Goal: Task Accomplishment & Management: Complete application form

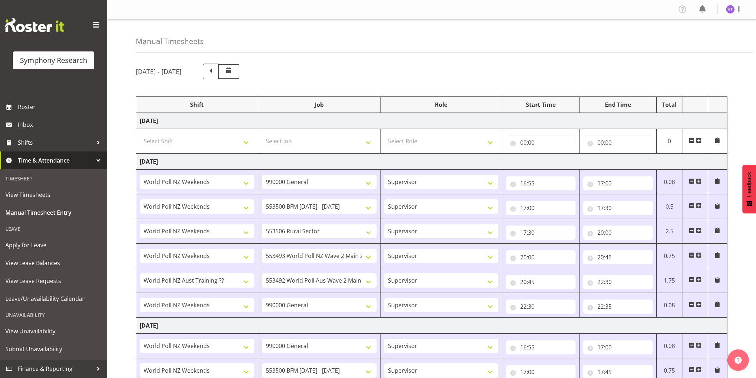
select select "41319"
select select "743"
select select "45"
select select "41319"
select select "10242"
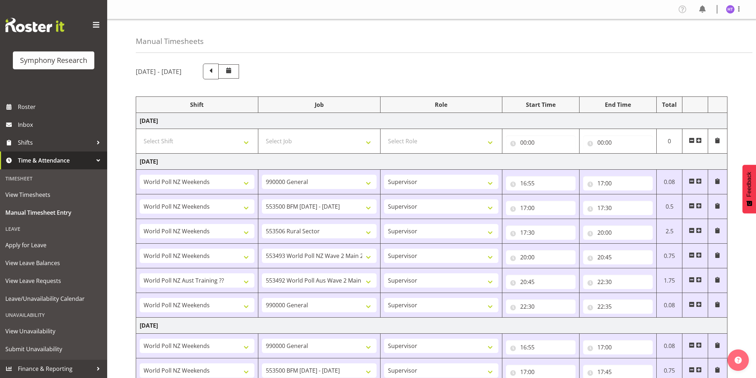
select select "45"
select select "41319"
select select "10587"
select select "45"
select select "41319"
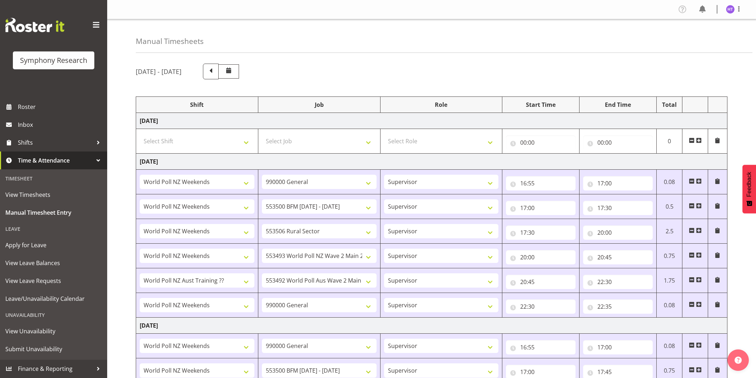
select select "10527"
select select "45"
select select "41604"
select select "10499"
select select "45"
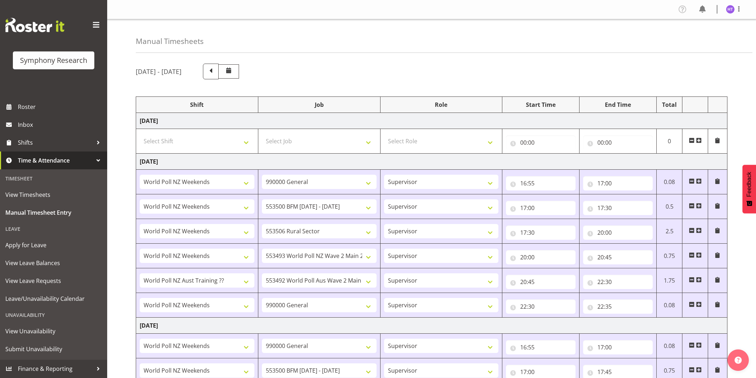
select select "41319"
select select "743"
select select "45"
select select "41319"
select select "743"
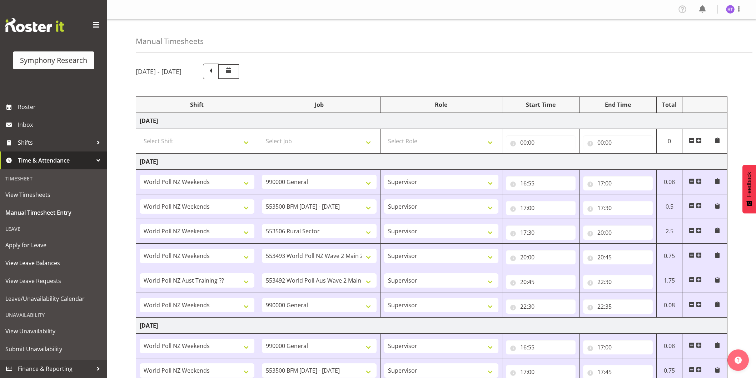
select select "45"
select select "41319"
select select "10242"
select select "45"
select select "41319"
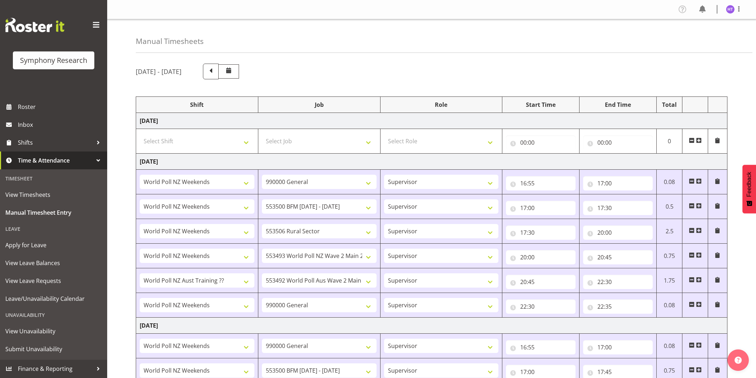
select select "10587"
select select "45"
select select "41319"
select select "10527"
select select "45"
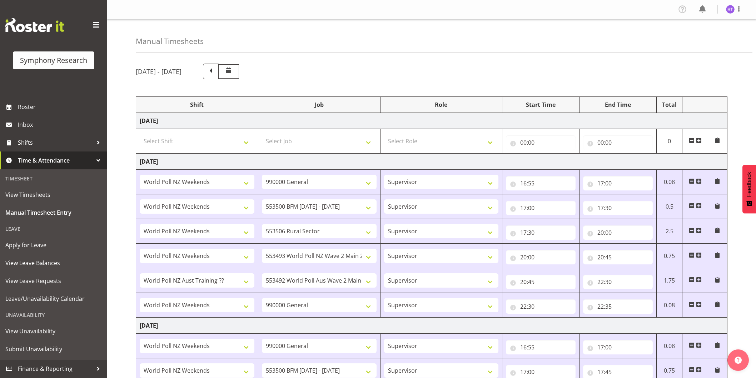
select select "41604"
select select "10499"
select select "45"
select select "41319"
select select "743"
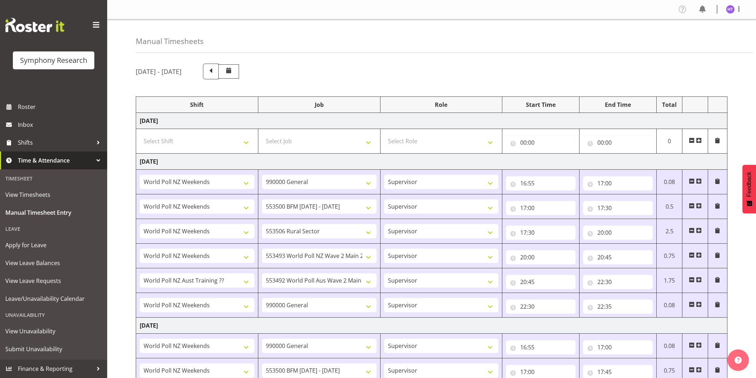
select select "45"
select select "11547"
select select "10242"
select select "45"
select select "11547"
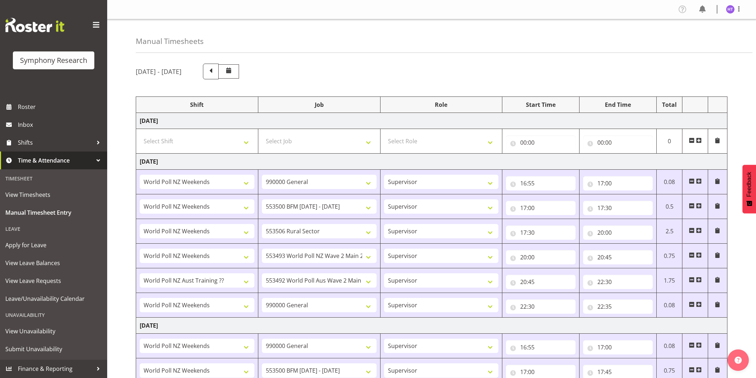
select select "10527"
select select "45"
select select "57511"
select select "10242"
select select "45"
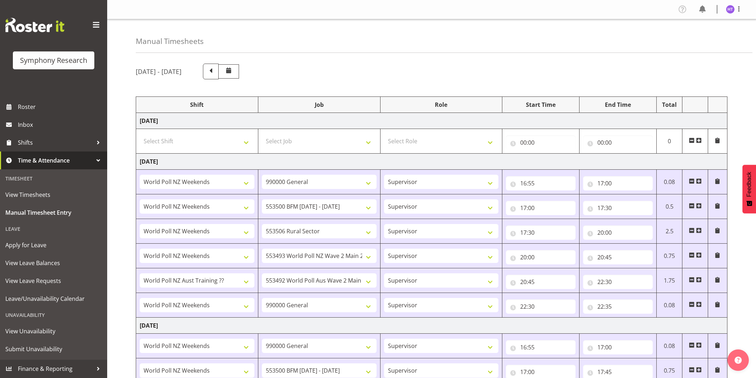
select select "81299"
select select "10499"
select select "45"
select select "11547"
select select "10587"
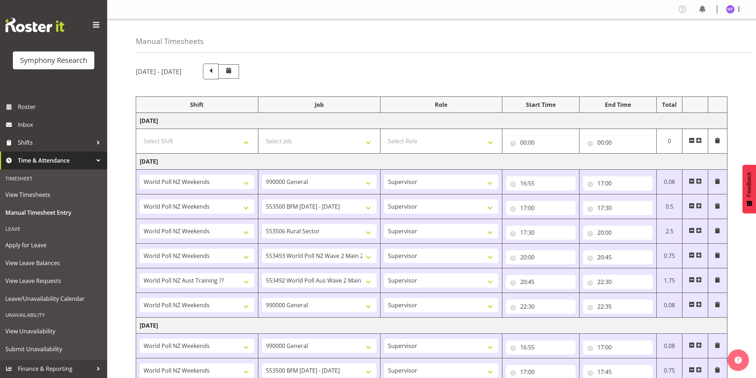
select select "45"
select select "11547"
select select "743"
select select "45"
select select "11547"
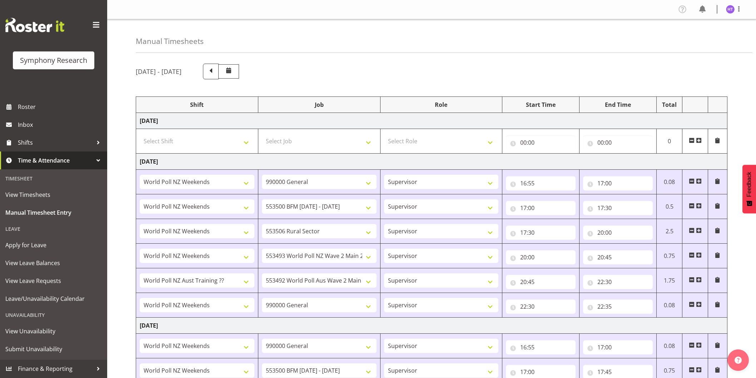
select select "10575"
select select "45"
select select "11547"
select select "10242"
select select "45"
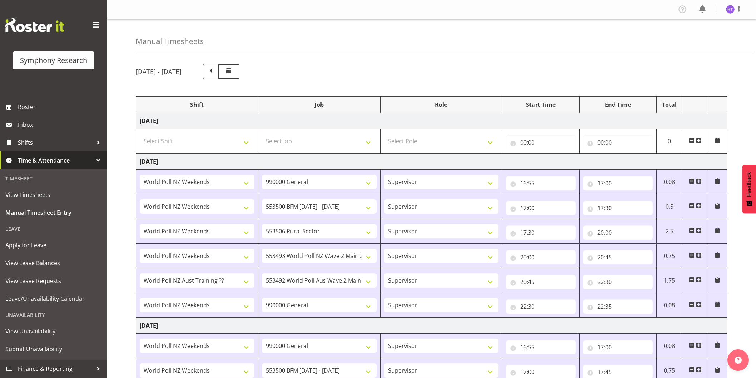
select select "11547"
select select "10587"
select select "45"
select select "11547"
select select "10499"
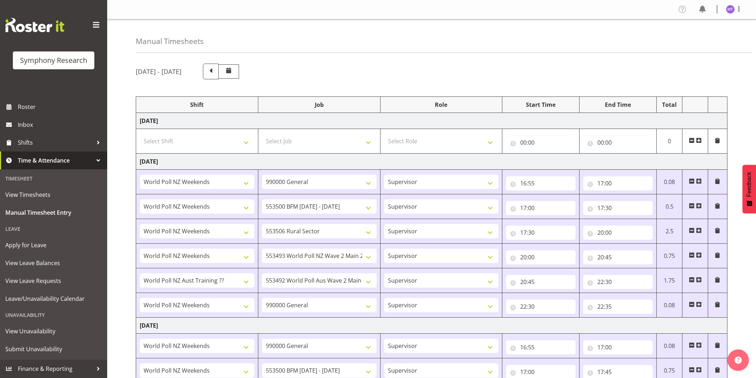
select select "45"
select select "11547"
select select "743"
select select "45"
select select "57511"
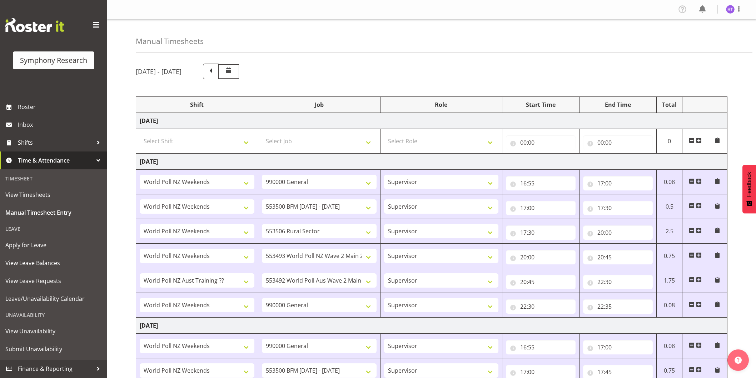
select select "10575"
select select "45"
select select "11547"
select select "10633"
select select "45"
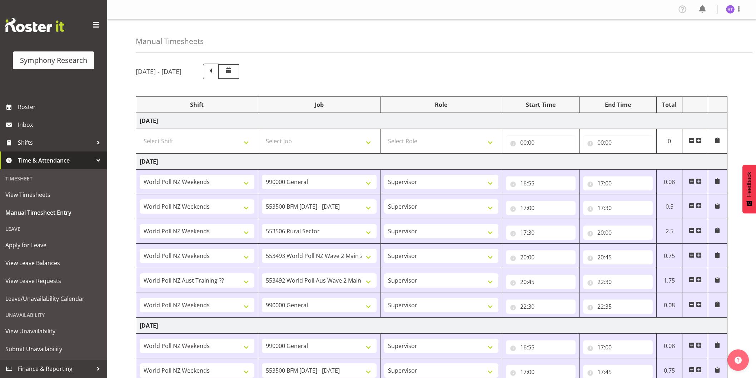
select select "11547"
select select "9426"
select select "45"
select select "11547"
select select "10242"
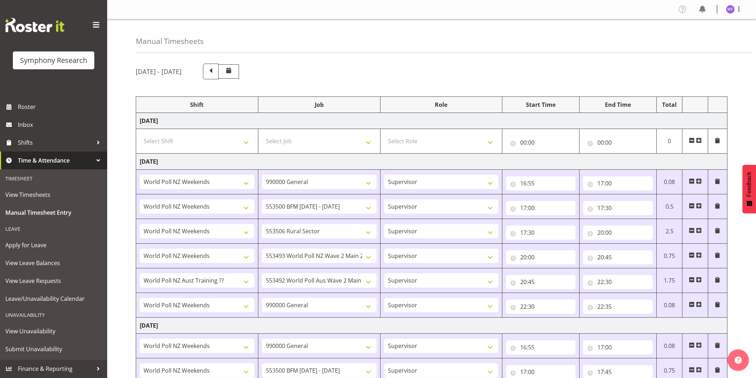
select select "45"
select select "11547"
select select "10527"
select select "45"
select select "11547"
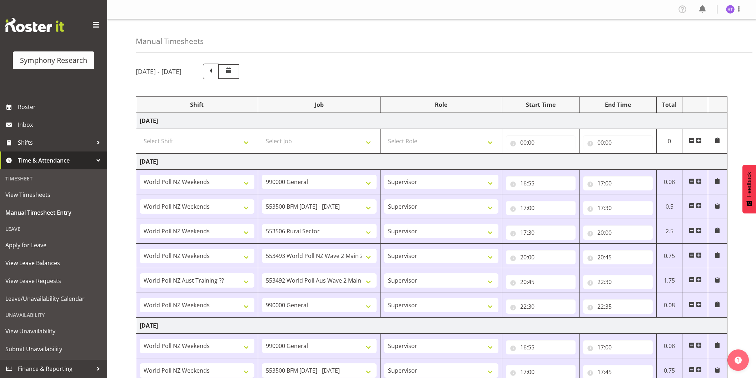
select select "10499"
select select "45"
select select "11547"
select select "10587"
select select "45"
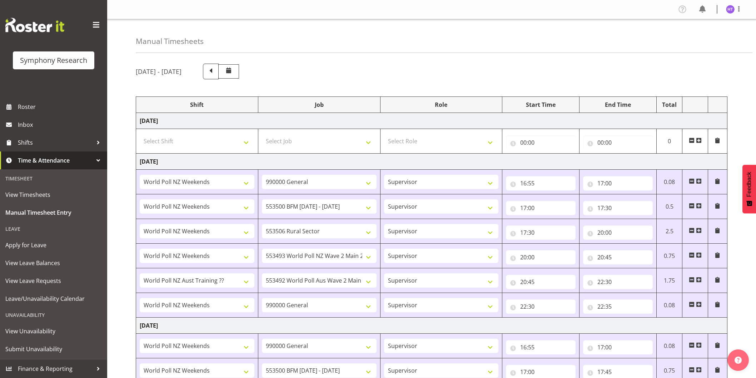
select select "11547"
select select "743"
select select "45"
select select "11547"
select select "10587"
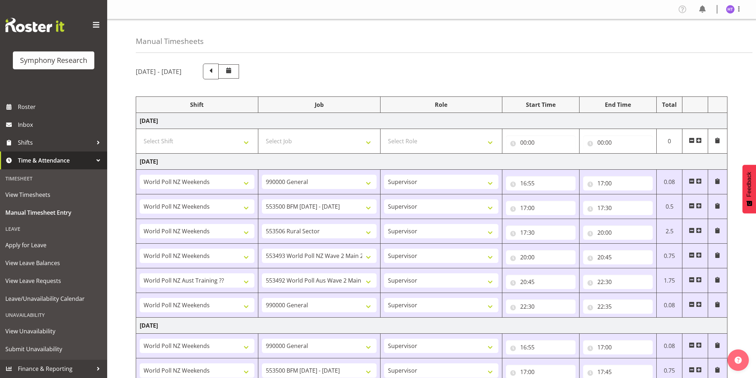
select select "45"
select select "11547"
select select "10485"
select select "45"
select select "11547"
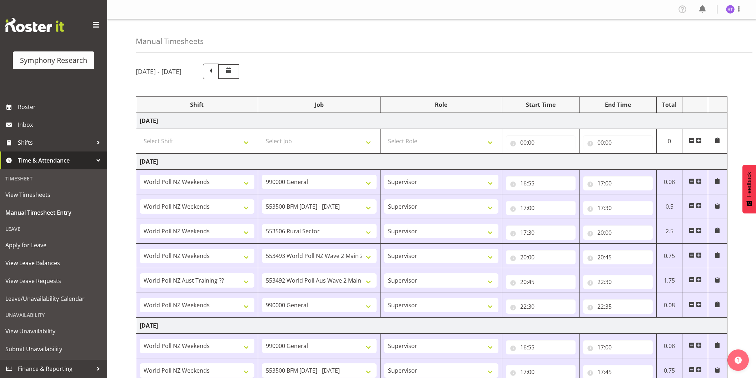
select select "10242"
select select "45"
select select "11547"
select select "10575"
select select "45"
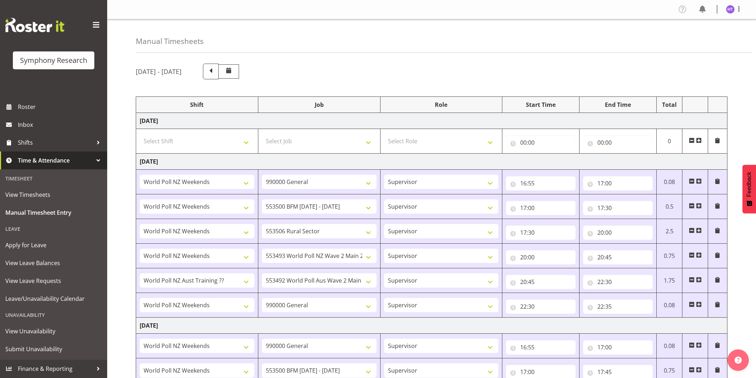
select select "11547"
select select "10633"
select select "45"
select select "11547"
select select "9426"
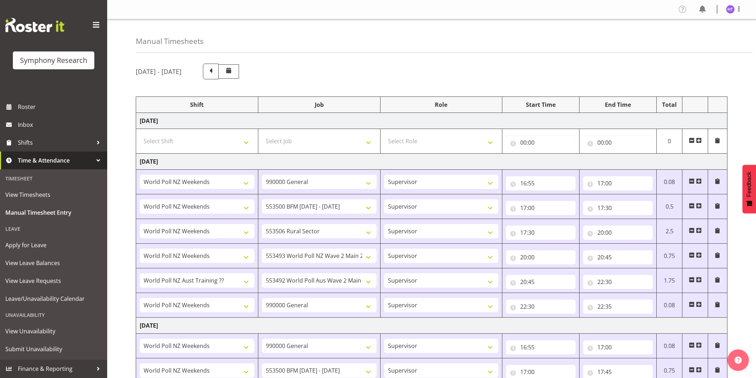
select select "45"
select select "11547"
select select "743"
select select "45"
select select "11547"
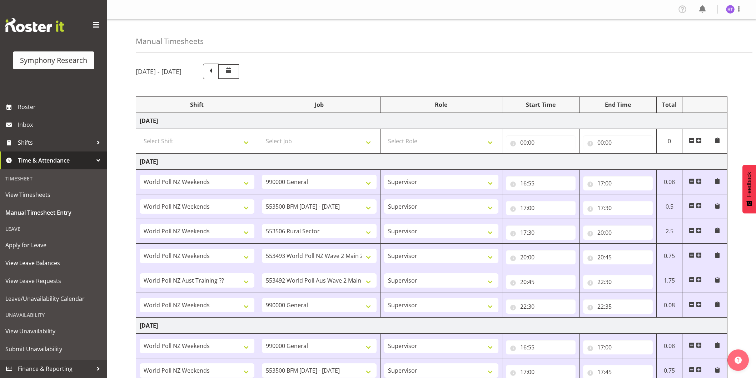
select select "10575"
select select "45"
select select "11547"
select select "10633"
select select "45"
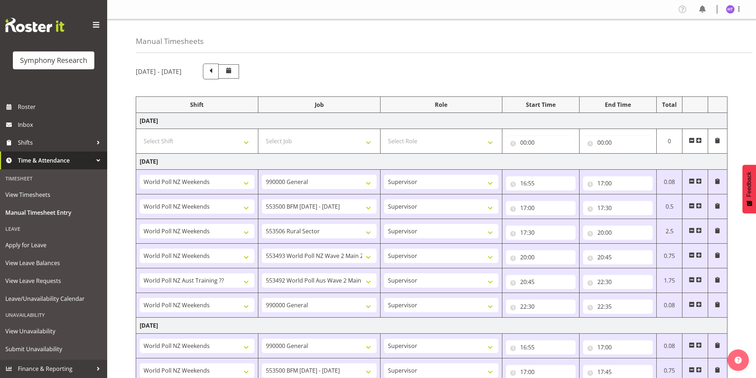
select select "11547"
select select "9426"
select select "45"
select select "81299"
select select "10587"
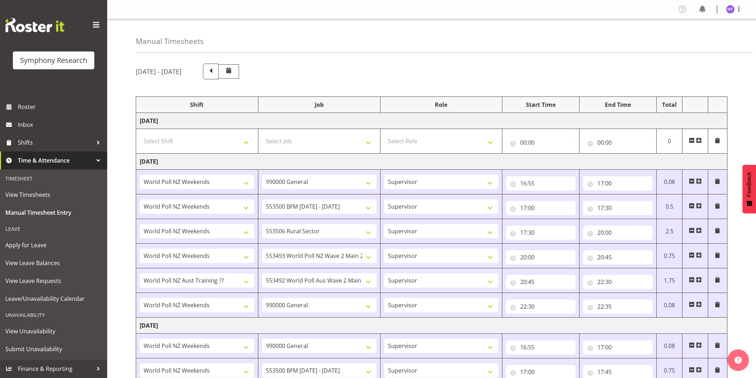
select select "45"
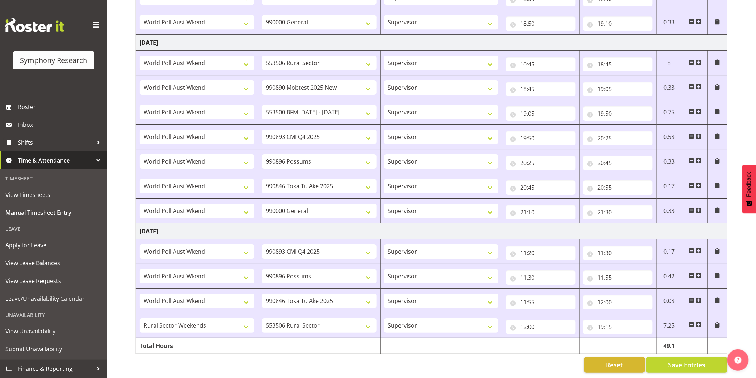
scroll to position [955, 0]
click at [698, 322] on span at bounding box center [699, 325] width 6 height 6
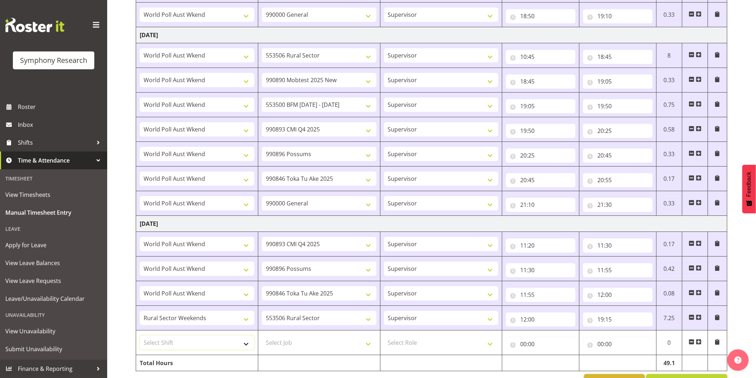
click at [206, 346] on select "Select Shift !!Weekend Residential (Roster IT Shift Label) *Business 9/10am ~ 4…" at bounding box center [197, 343] width 115 height 14
select select "11547"
click at [140, 337] on select "Select Shift !!Weekend Residential (Roster IT Shift Label) *Business 9/10am ~ 4…" at bounding box center [197, 343] width 115 height 14
click at [286, 346] on select "Select Job 550060 IF Admin 553492 World Poll Aus Wave 2 Main 2025 553493 World …" at bounding box center [319, 343] width 115 height 14
select select "743"
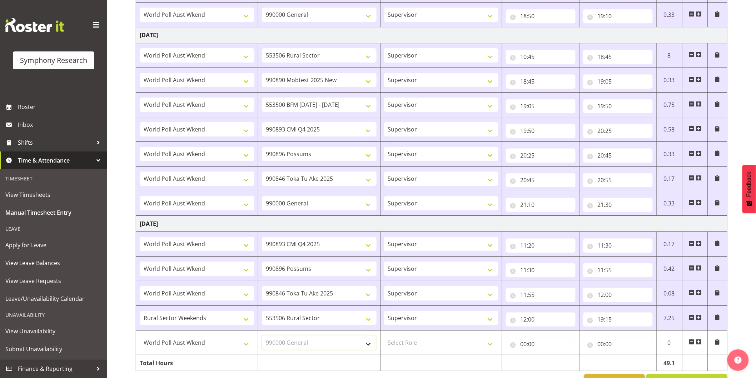
click at [262, 337] on select "Select Job 550060 IF Admin 553492 World Poll Aus Wave 2 Main 2025 553493 World …" at bounding box center [319, 343] width 115 height 14
click at [422, 346] on select "Select Role Interviewing Briefing Supervisor" at bounding box center [441, 343] width 115 height 14
select select "45"
click at [384, 337] on select "Select Role Interviewing Briefing Supervisor" at bounding box center [441, 343] width 115 height 14
click at [526, 347] on input "00:00" at bounding box center [541, 344] width 70 height 14
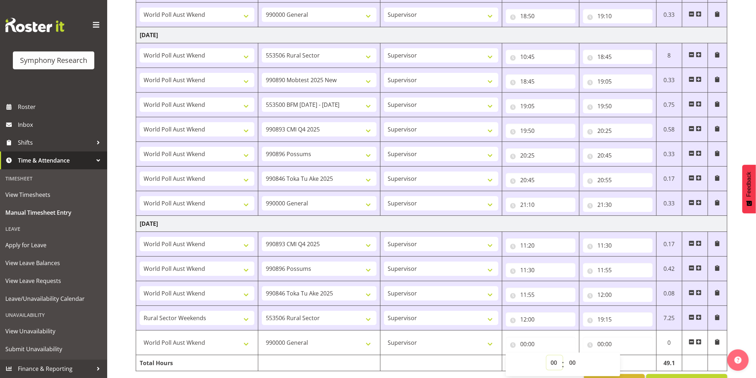
click at [549, 366] on select "00 01 02 03 04 05 06 07 08 09 10 11 12 13 14 15 16 17 18 19 20 21 22 23" at bounding box center [555, 363] width 16 height 14
select select "19"
click at [547, 357] on select "00 01 02 03 04 05 06 07 08 09 10 11 12 13 14 15 16 17 18 19 20 21 22 23" at bounding box center [555, 363] width 16 height 14
type input "19:00"
click at [576, 367] on select "00 01 02 03 04 05 06 07 08 09 10 11 12 13 14 15 16 17 18 19 20 21 22 23 24 25 2…" at bounding box center [573, 363] width 16 height 14
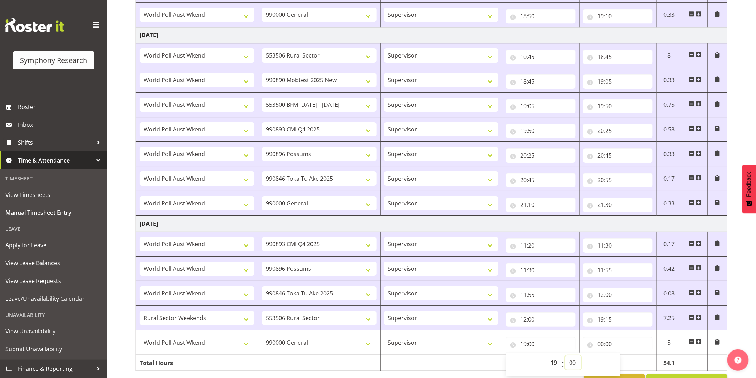
select select "40"
click at [565, 357] on select "00 01 02 03 04 05 06 07 08 09 10 11 12 13 14 15 16 17 18 19 20 21 22 23 24 25 2…" at bounding box center [573, 363] width 16 height 14
type input "19:40"
click at [603, 346] on input "00:00" at bounding box center [618, 344] width 70 height 14
click at [630, 362] on select "00 01 02 03 04 05 06 07 08 09 10 11 12 13 14 15 16 17 18 19 20 21 22 23" at bounding box center [632, 363] width 16 height 14
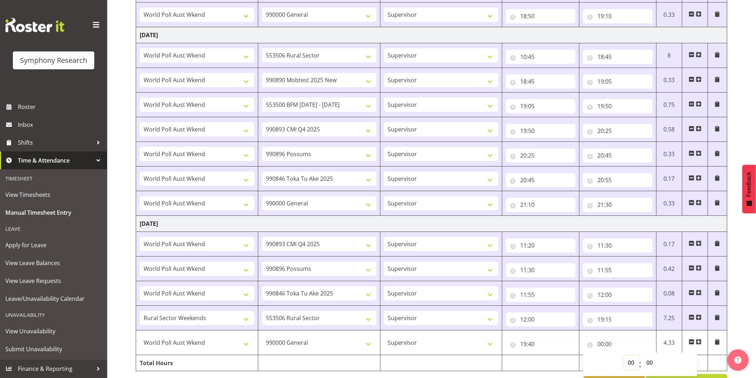
select select "20"
click at [624, 357] on select "00 01 02 03 04 05 06 07 08 09 10 11 12 13 14 15 16 17 18 19 20 21 22 23" at bounding box center [632, 363] width 16 height 14
type input "20:00"
click at [652, 366] on select "00 01 02 03 04 05 06 07 08 09 10 11 12 13 14 15 16 17 18 19 20 21 22 23 24 25 2…" at bounding box center [650, 363] width 16 height 14
select select "15"
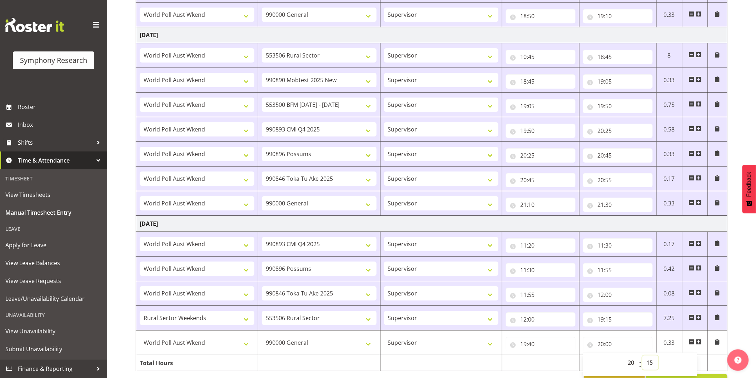
click at [642, 357] on select "00 01 02 03 04 05 06 07 08 09 10 11 12 13 14 15 16 17 18 19 20 21 22 23 24 25 2…" at bounding box center [650, 363] width 16 height 14
type input "20:15"
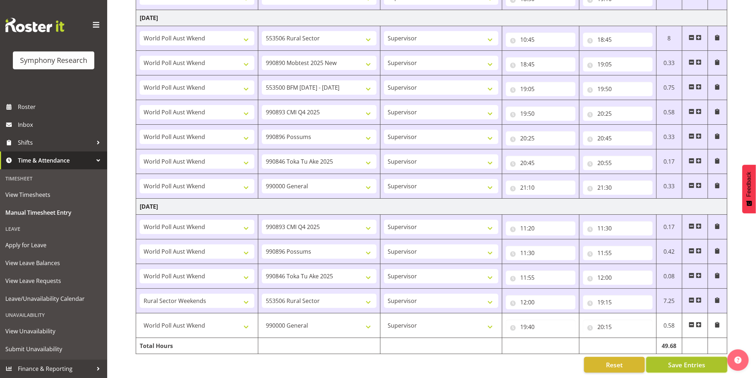
click at [688, 357] on button "Save Entries" at bounding box center [686, 365] width 81 height 16
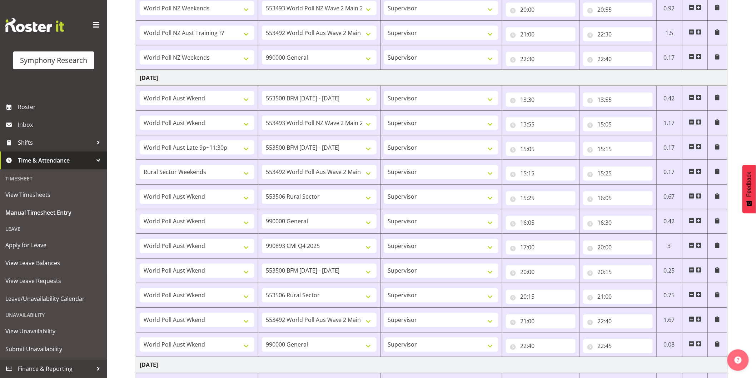
scroll to position [344, 0]
